Goal: Task Accomplishment & Management: Complete application form

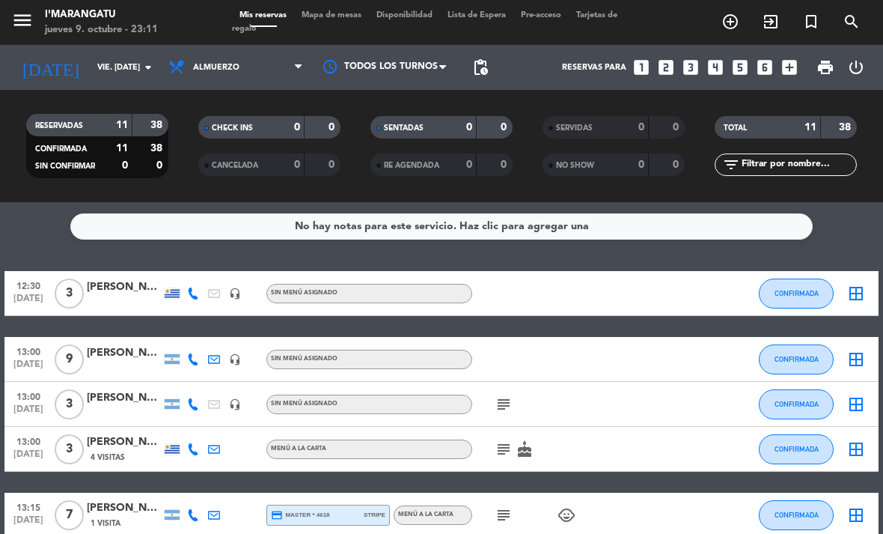
click at [511, 405] on icon "subject" at bounding box center [504, 404] width 18 height 18
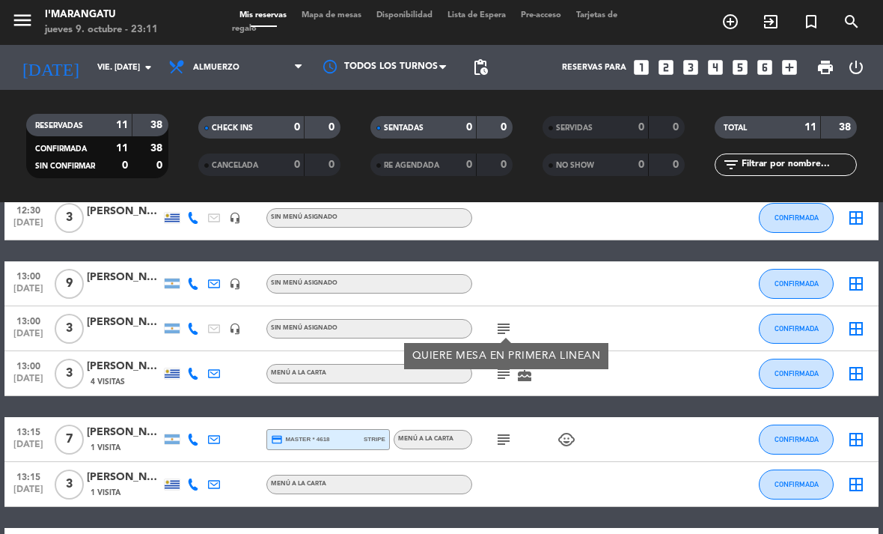
scroll to position [121, 0]
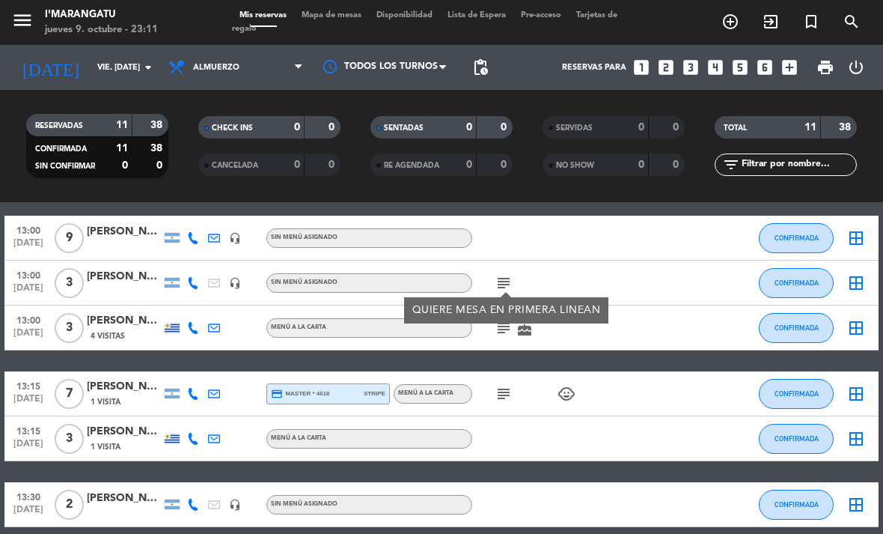
click at [509, 398] on icon "subject" at bounding box center [504, 394] width 18 height 18
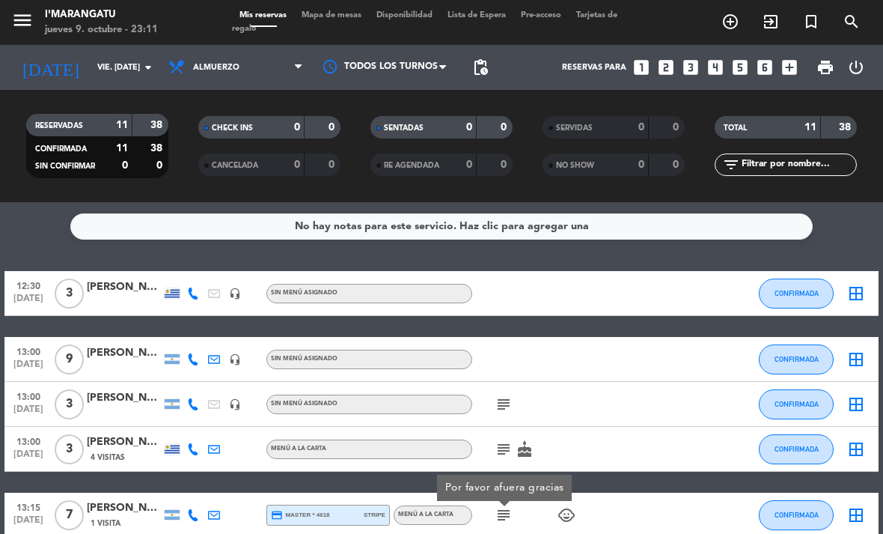
scroll to position [0, 0]
click at [495, 406] on icon "subject" at bounding box center [504, 404] width 18 height 18
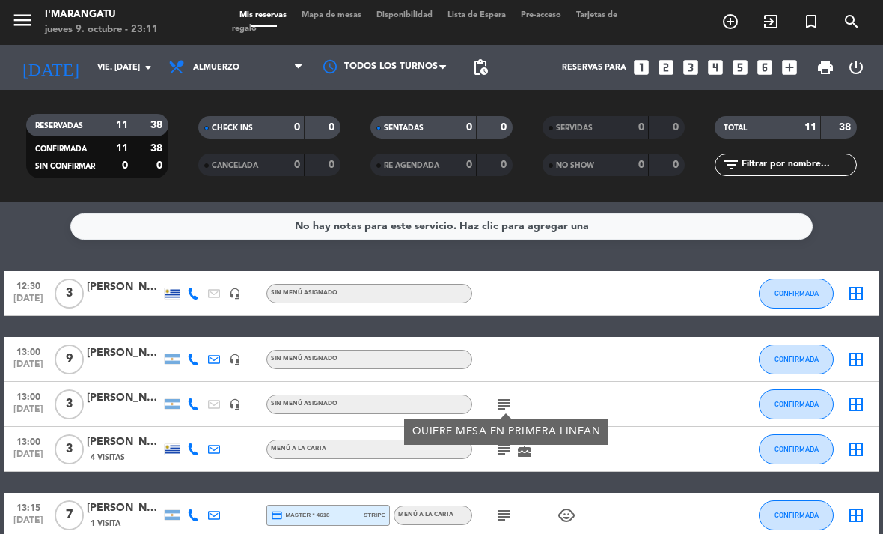
click at [626, 403] on div at bounding box center [618, 404] width 40 height 44
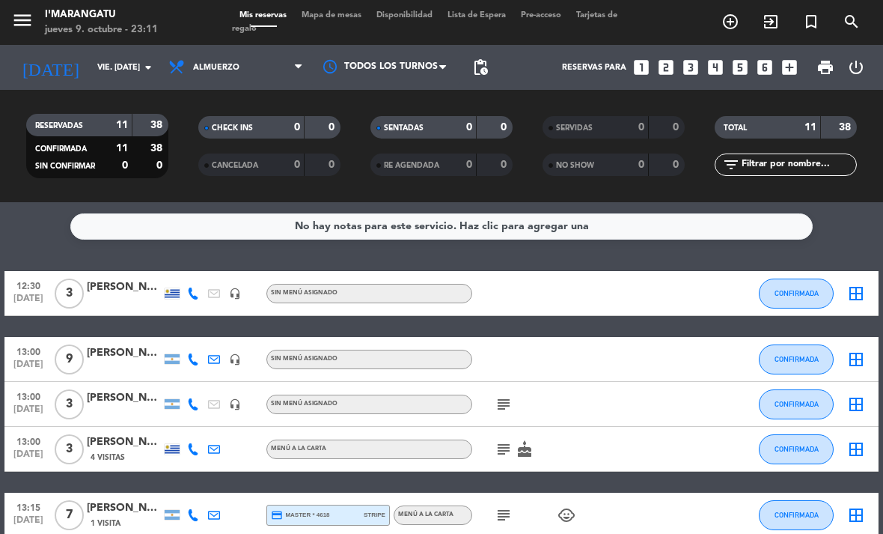
click at [495, 443] on icon "subject" at bounding box center [504, 449] width 18 height 18
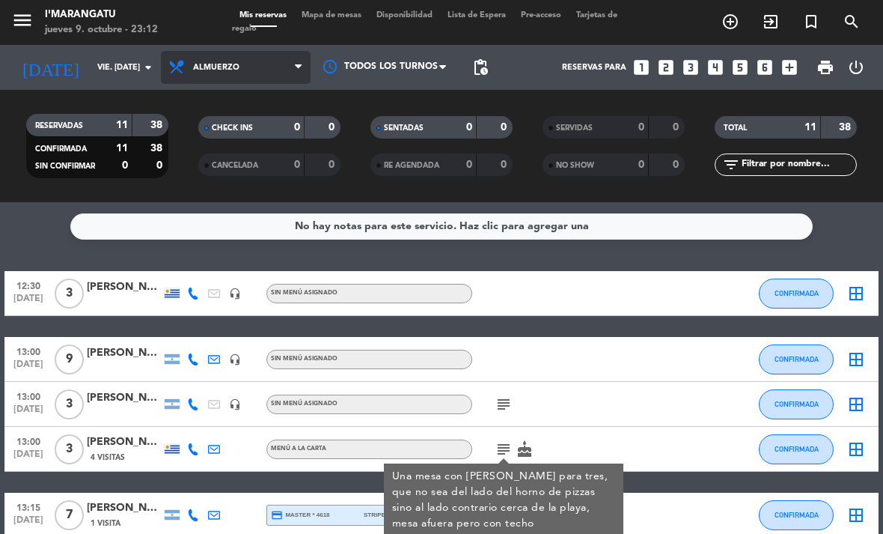
click at [248, 77] on span "Almuerzo" at bounding box center [236, 67] width 150 height 33
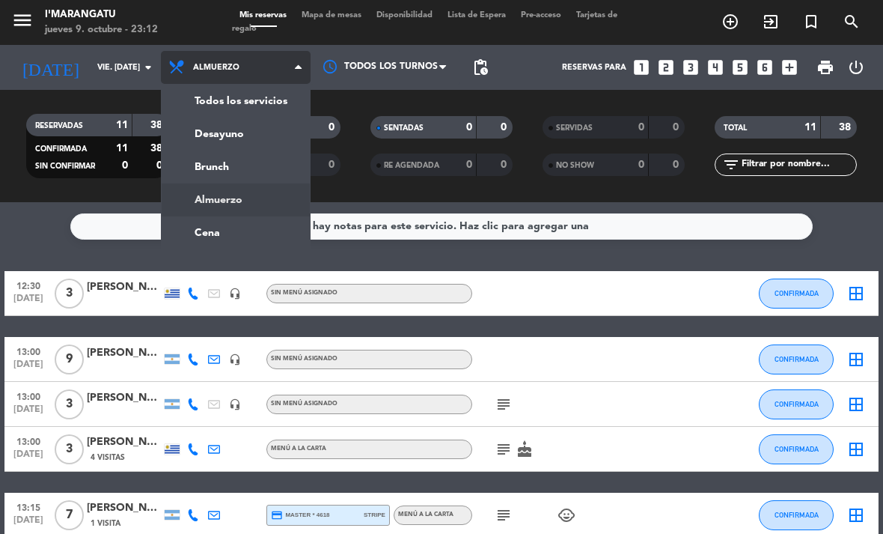
click at [242, 245] on ng-component "menu I'marangatu jueves 9. octubre - 23:12 Mis reservas Mapa de mesas Disponibi…" at bounding box center [441, 267] width 883 height 534
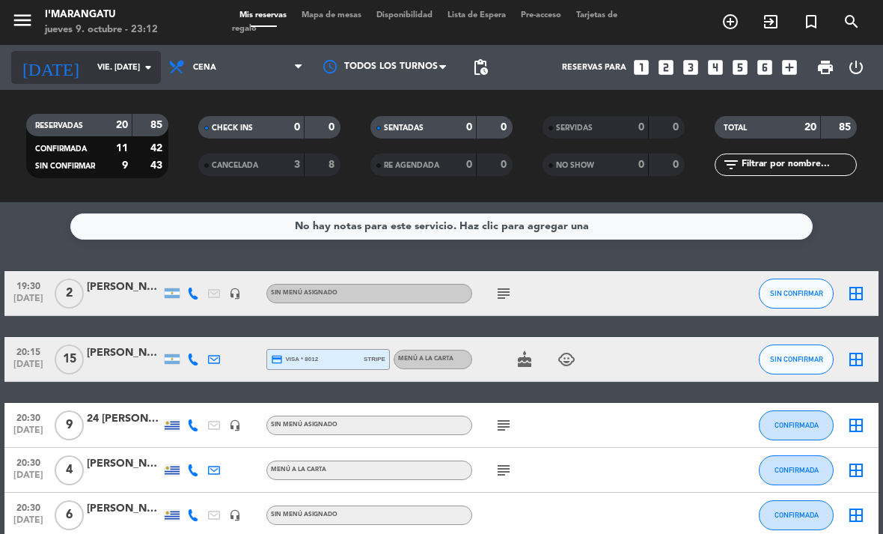
click at [138, 80] on input "vie. [DATE]" at bounding box center [145, 67] width 111 height 25
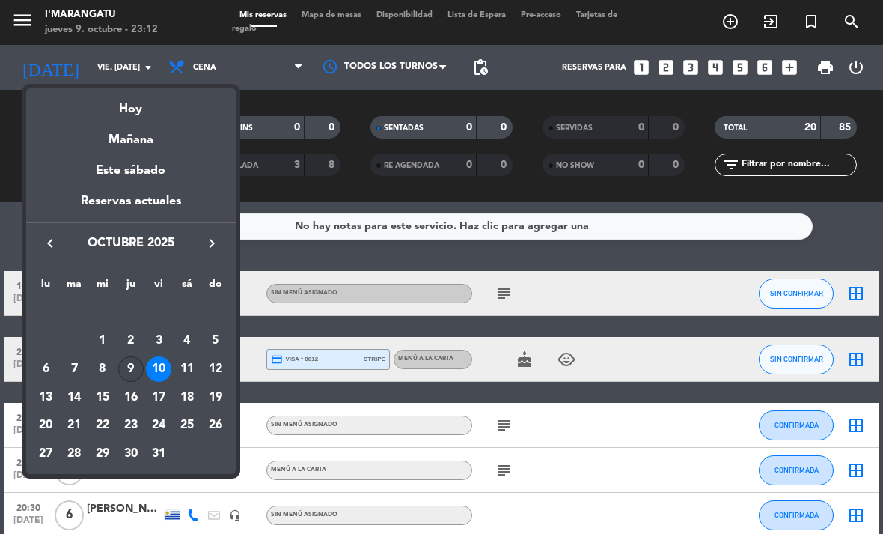
click at [138, 380] on td "9" at bounding box center [131, 369] width 28 height 28
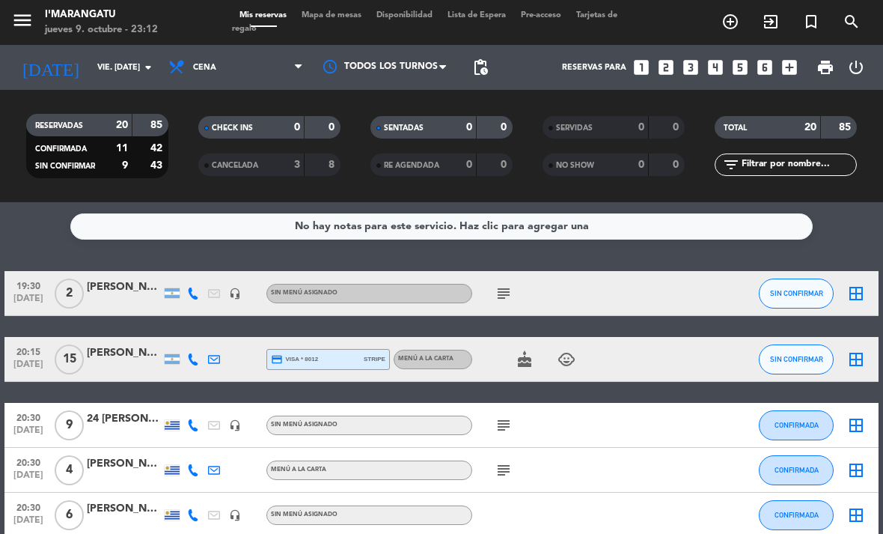
type input "[DEMOGRAPHIC_DATA] [DATE]"
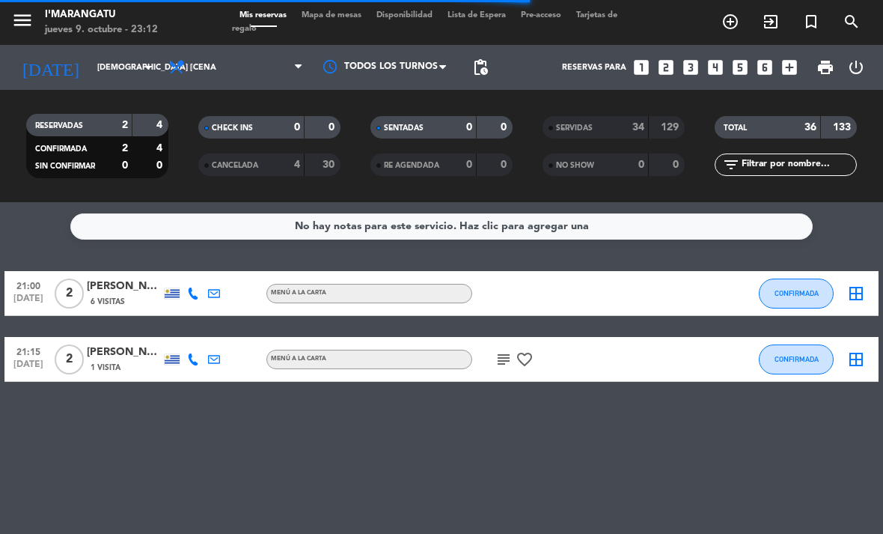
click at [700, 65] on icon "looks_3" at bounding box center [690, 67] width 19 height 19
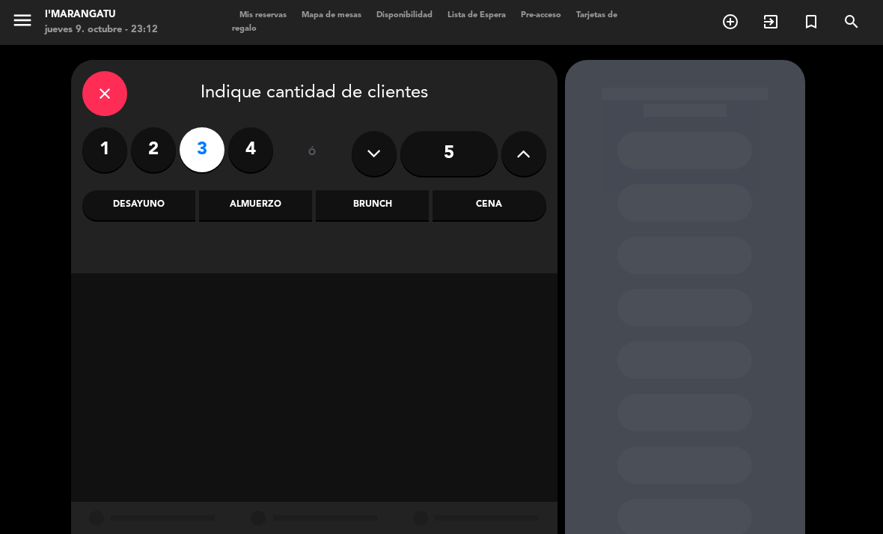
click at [116, 90] on div "close" at bounding box center [104, 93] width 45 height 45
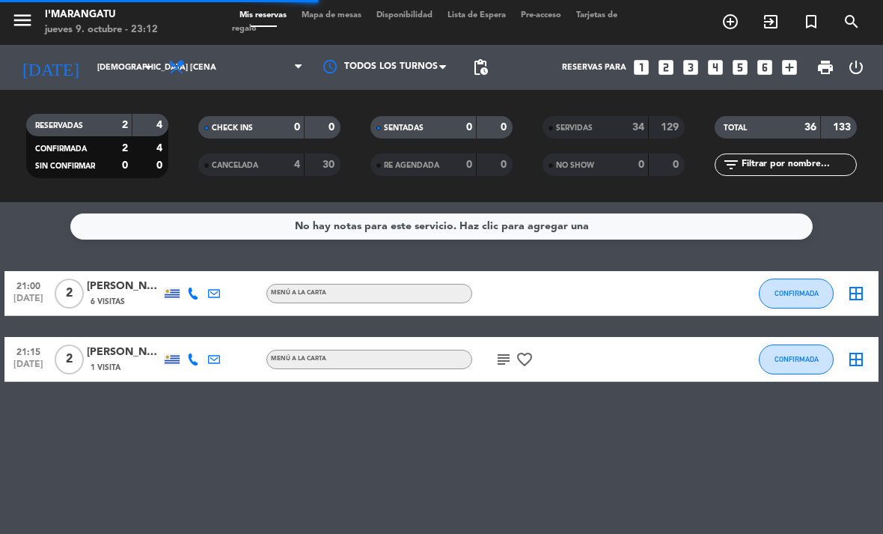
click at [722, 72] on icon "looks_4" at bounding box center [715, 67] width 19 height 19
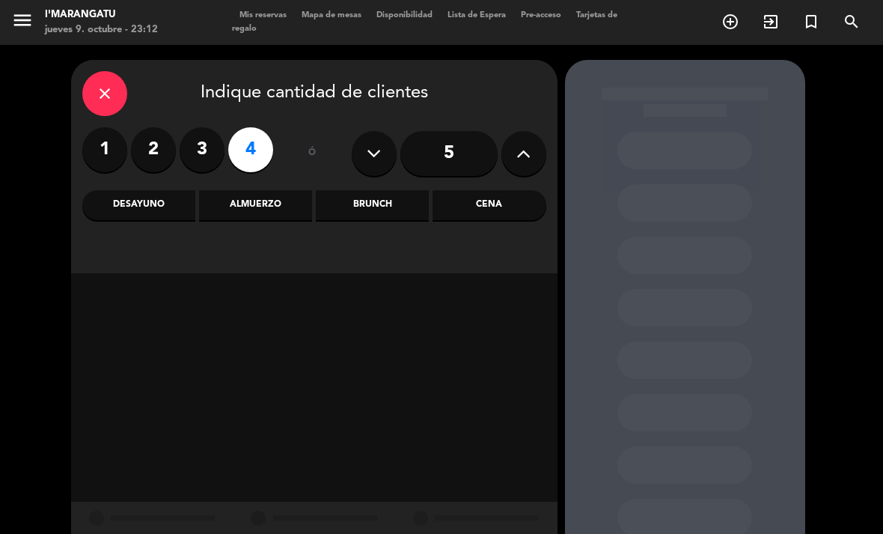
click at [147, 135] on label "2" at bounding box center [153, 149] width 45 height 45
click at [513, 218] on div "Cena" at bounding box center [489, 205] width 113 height 30
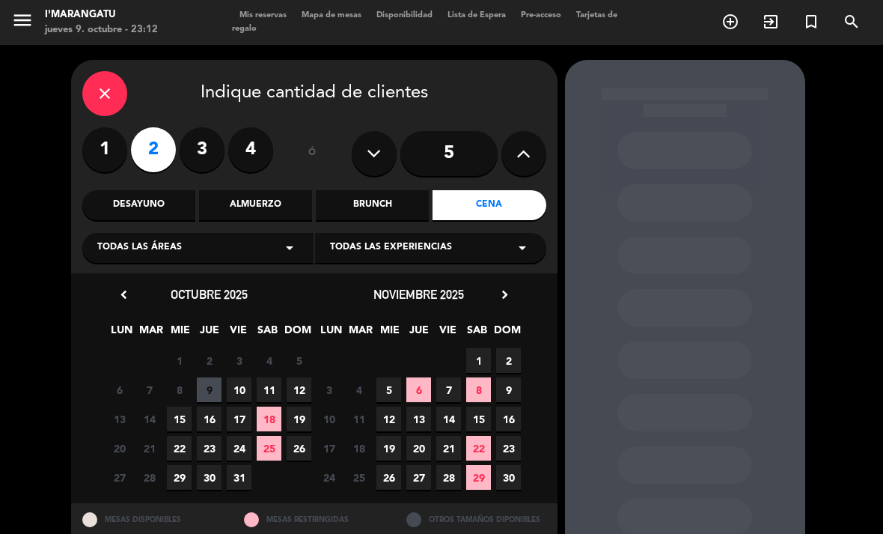
click at [237, 384] on span "10" at bounding box center [239, 389] width 25 height 25
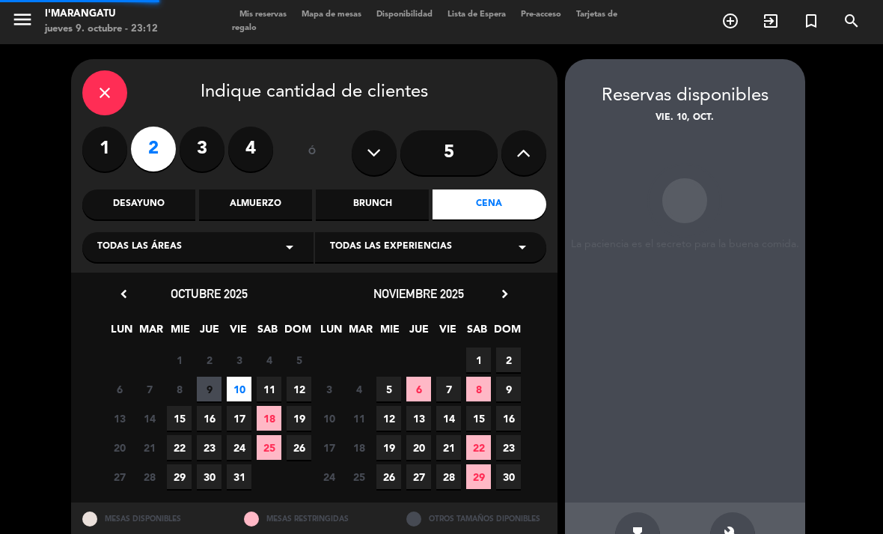
scroll to position [48, 0]
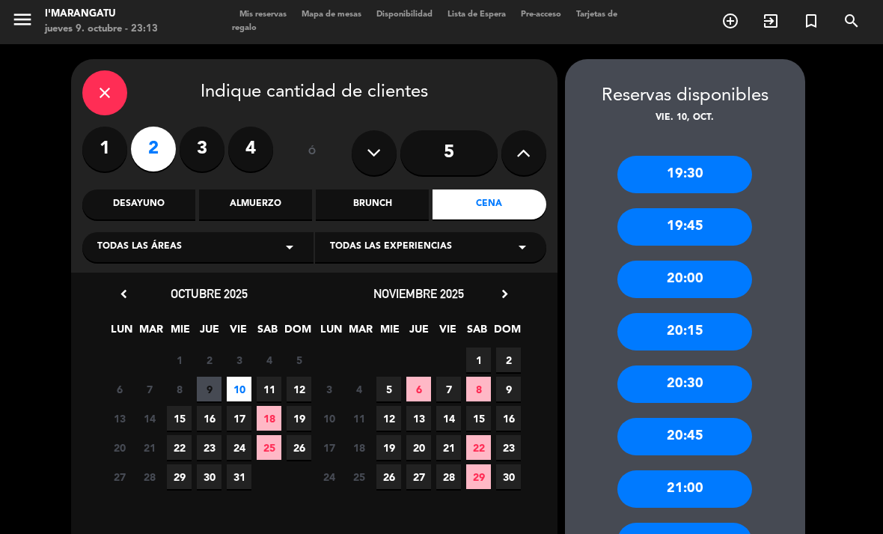
click at [712, 156] on div "19:30" at bounding box center [684, 174] width 135 height 37
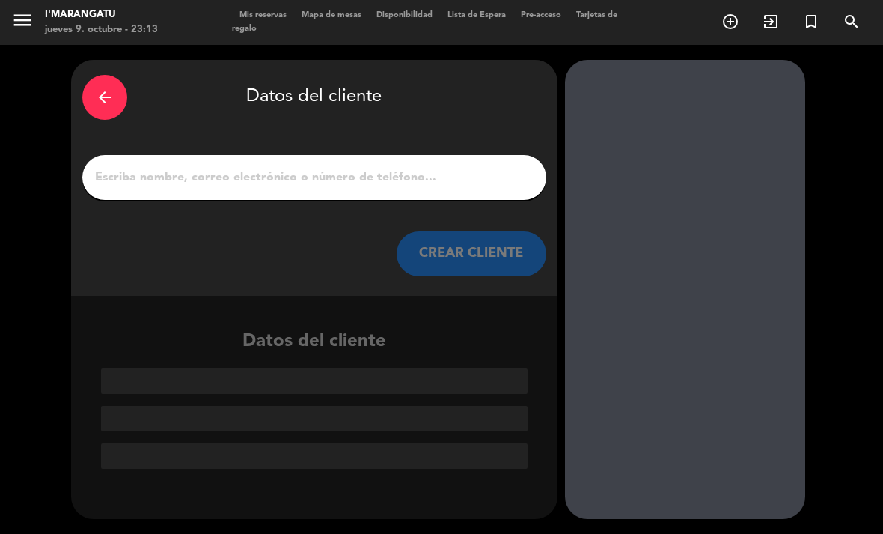
click at [373, 167] on input "1" at bounding box center [315, 177] width 442 height 21
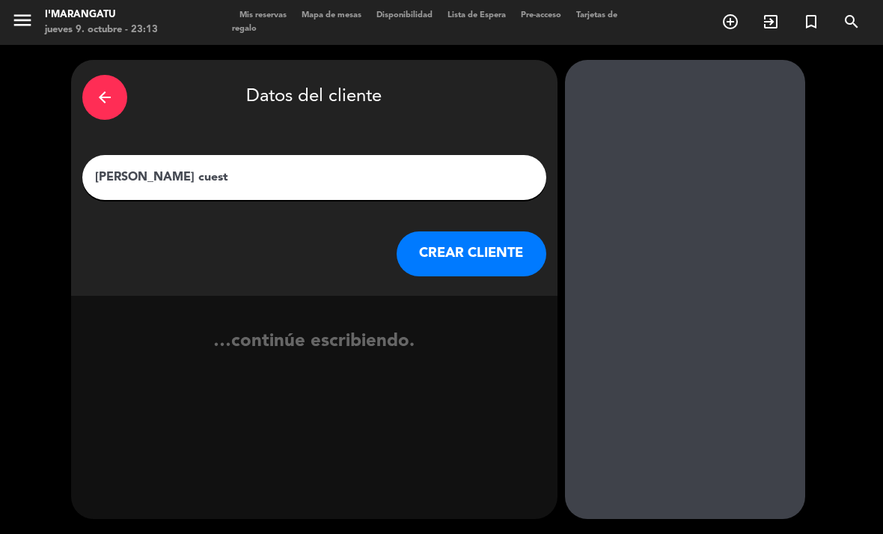
type input "[PERSON_NAME]"
click at [474, 231] on button "CREAR CLIENTE" at bounding box center [472, 253] width 150 height 45
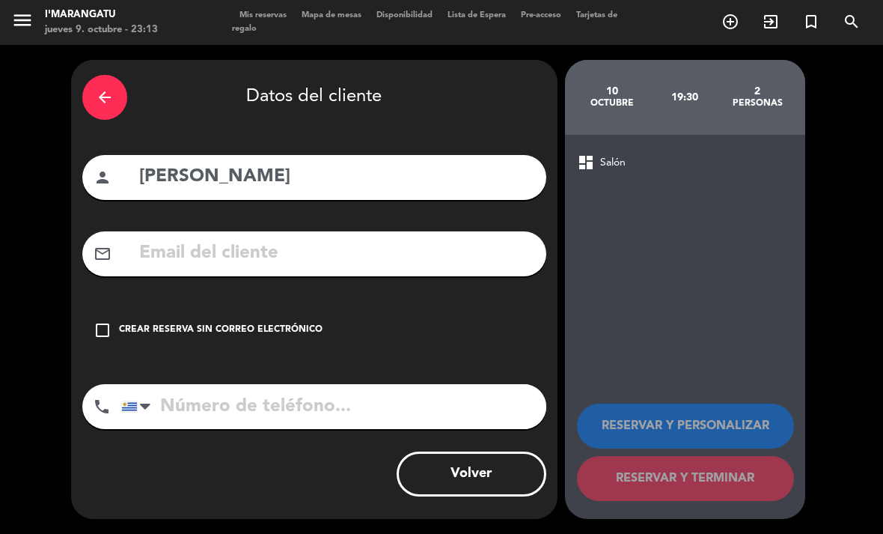
click at [100, 321] on icon "check_box_outline_blank" at bounding box center [103, 330] width 18 height 18
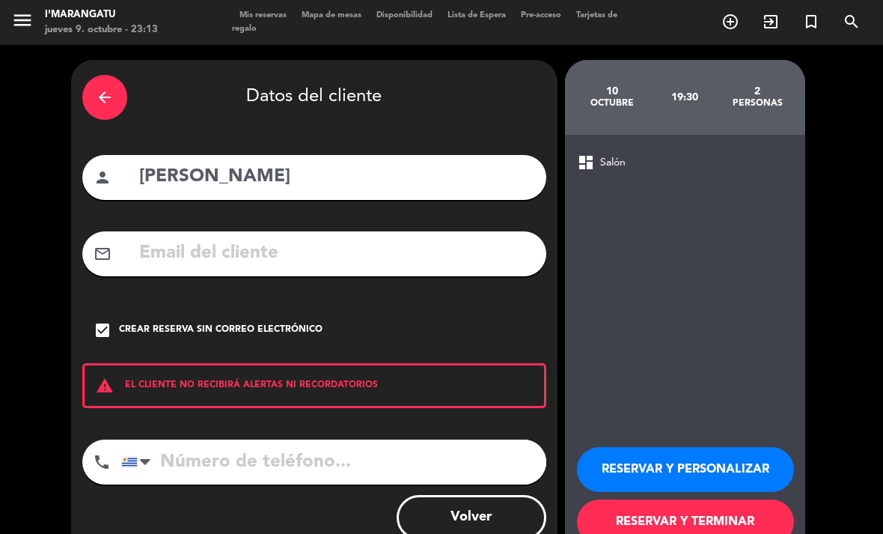
click at [289, 439] on input "tel" at bounding box center [333, 461] width 425 height 45
type input "[PHONE_NUMBER]"
click at [721, 447] on button "RESERVAR Y PERSONALIZAR" at bounding box center [685, 469] width 217 height 45
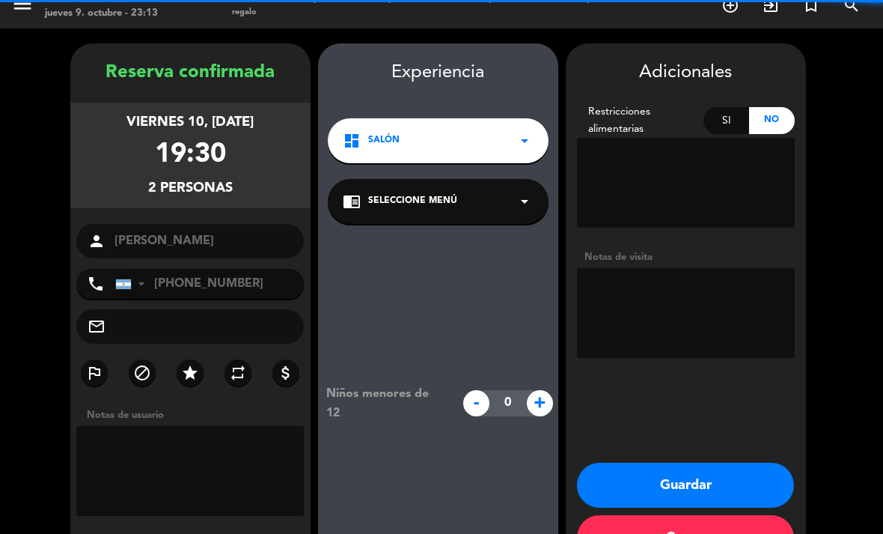
scroll to position [43, 0]
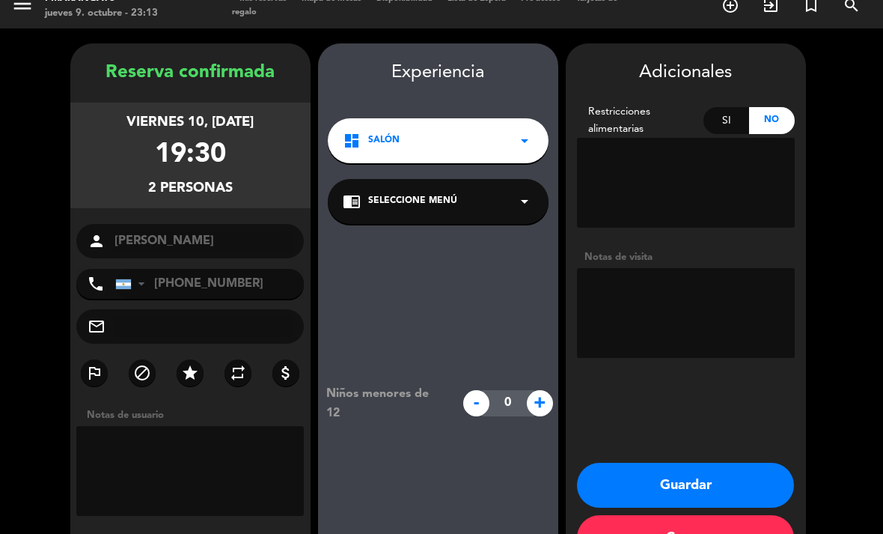
click at [688, 268] on textarea at bounding box center [686, 313] width 218 height 90
type textarea "18 hs"
click at [723, 462] on button "Guardar" at bounding box center [685, 484] width 217 height 45
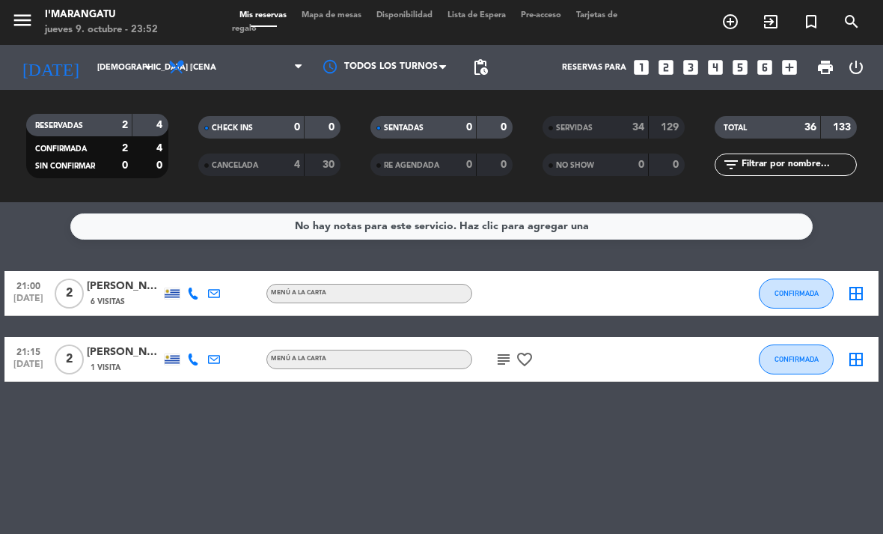
click at [583, 124] on span "SERVIDAS" at bounding box center [574, 127] width 37 height 7
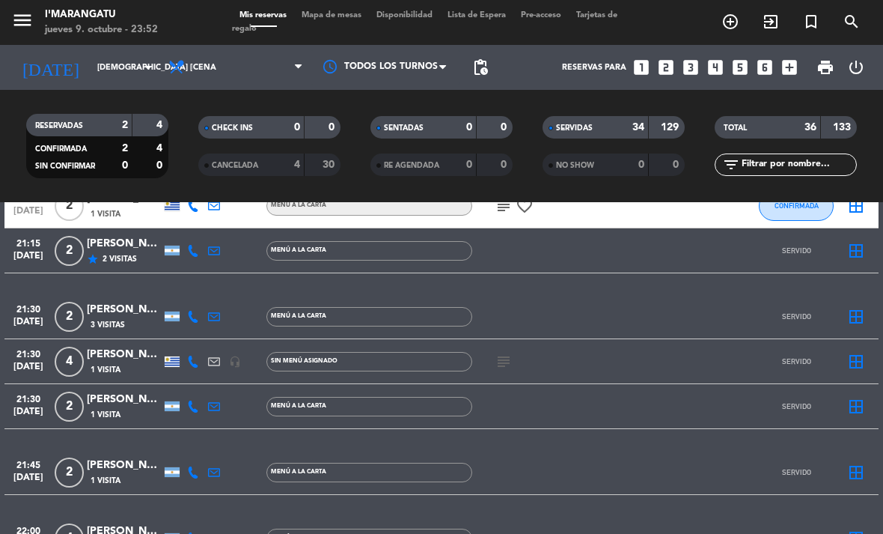
scroll to position [1472, 0]
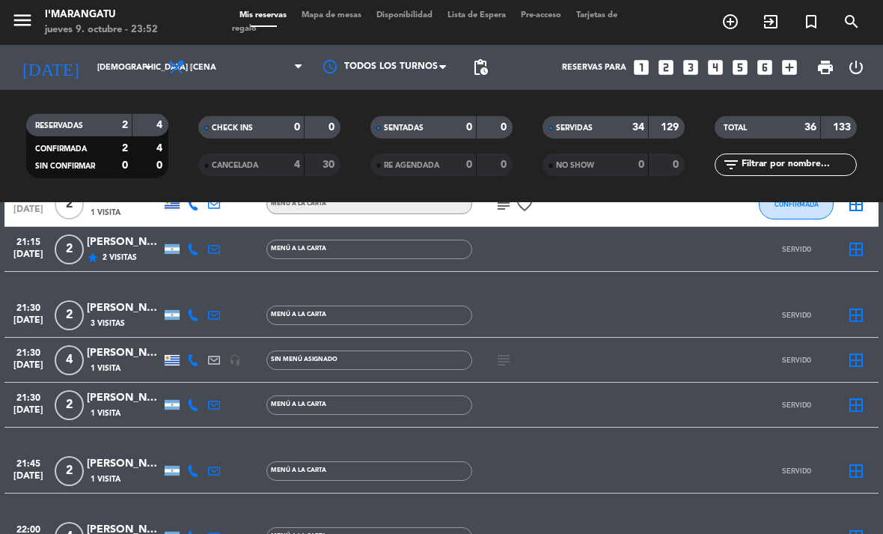
click at [103, 389] on div "[PERSON_NAME]" at bounding box center [124, 397] width 75 height 17
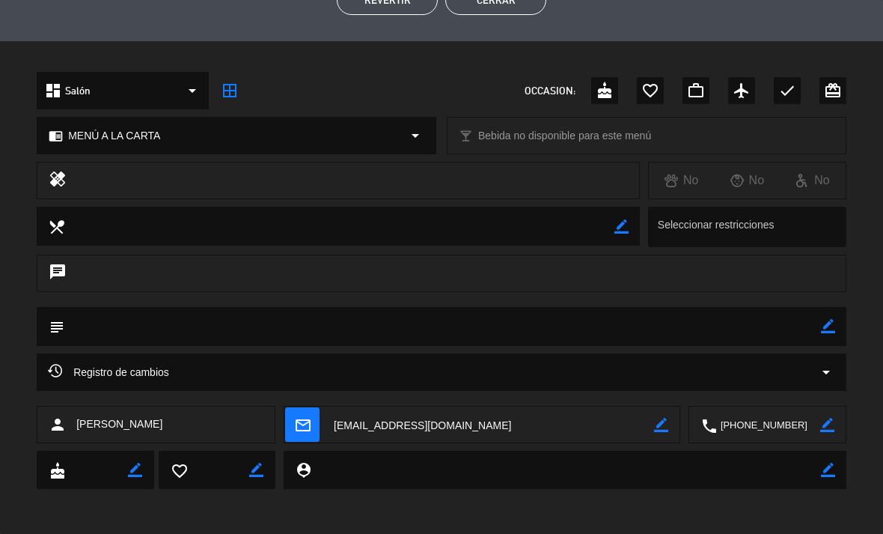
scroll to position [400, 0]
